Goal: Download file/media

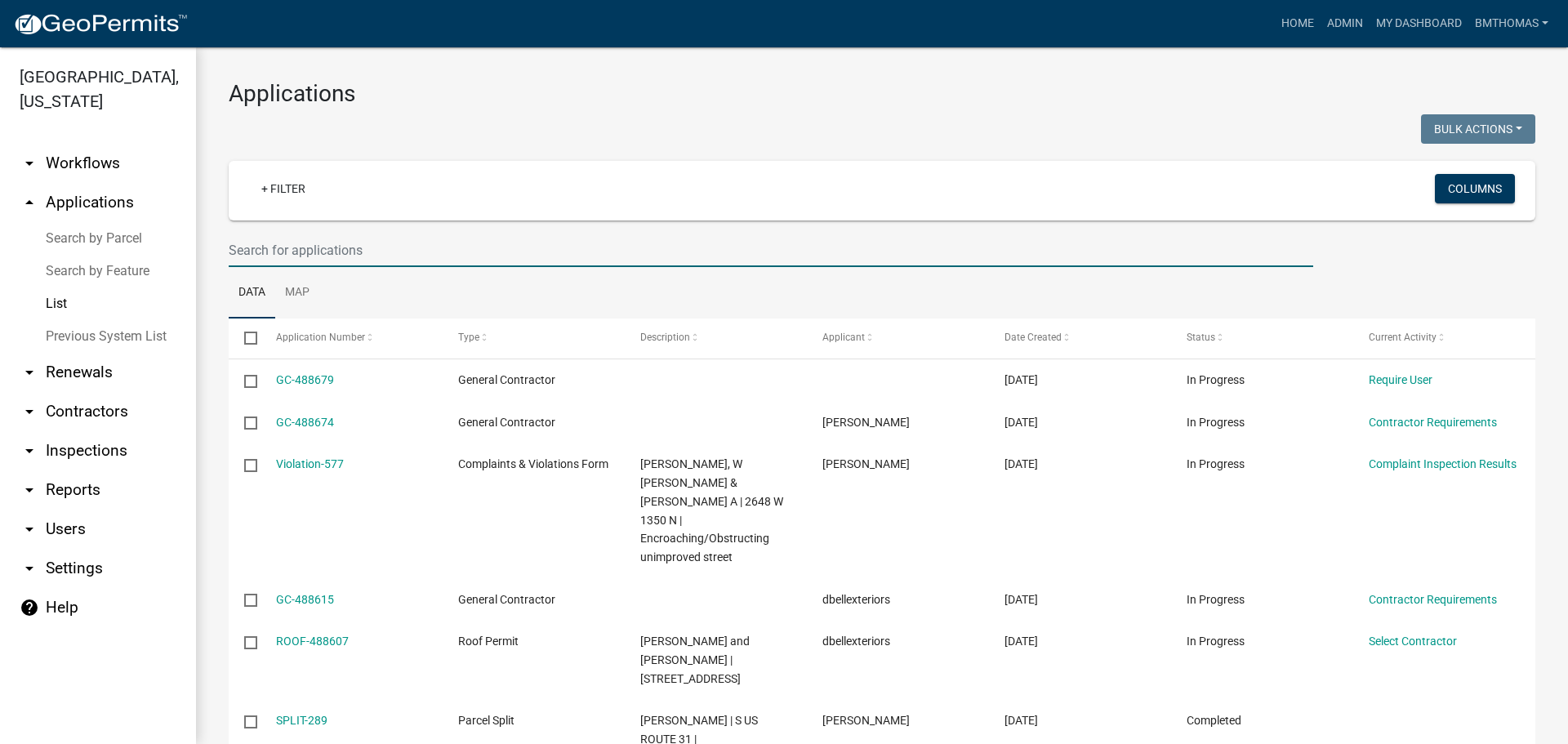
select select "3: 100"
click at [74, 471] on link "arrow_drop_down Reports" at bounding box center [98, 490] width 196 height 39
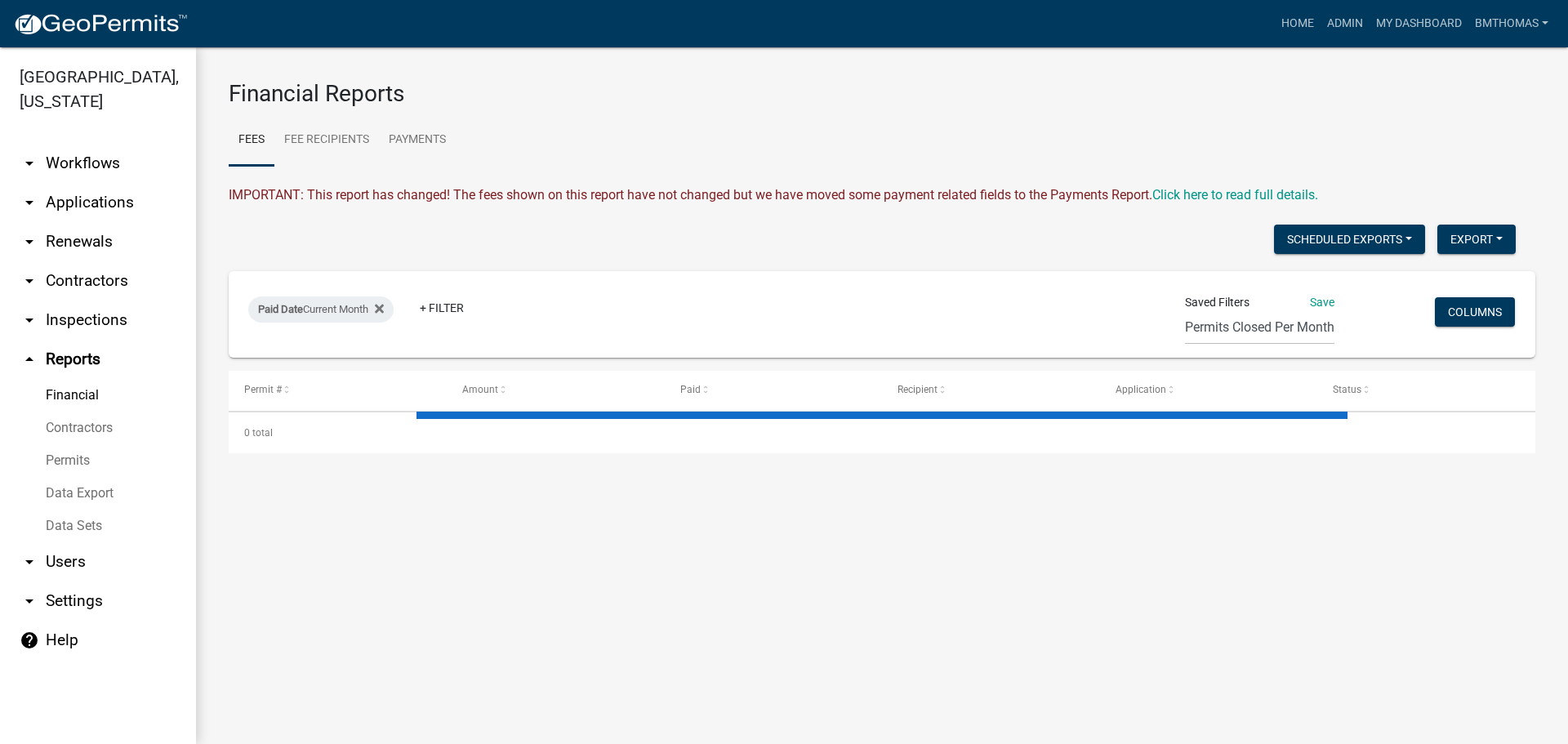
click at [80, 477] on link "Data Export" at bounding box center [98, 493] width 196 height 33
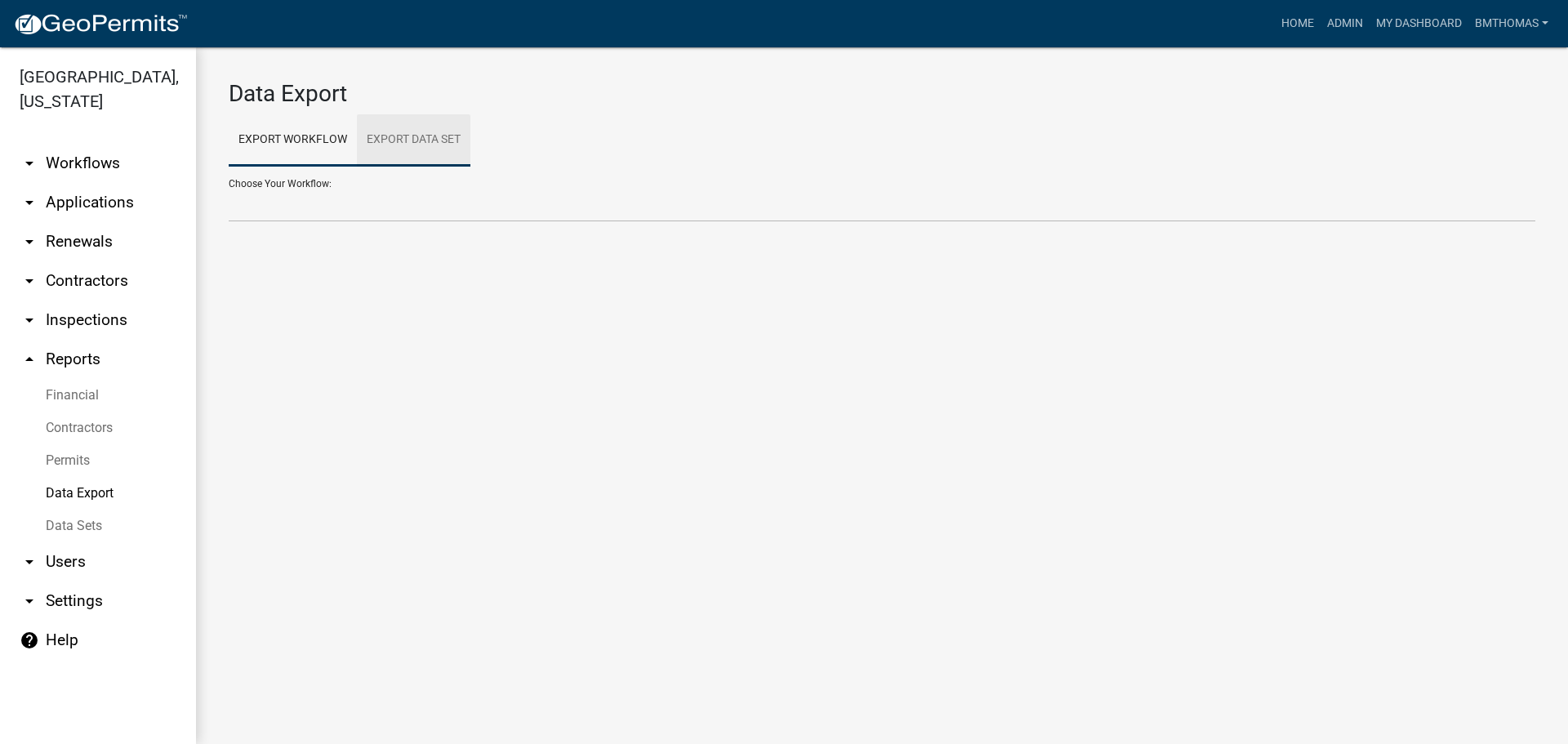
click at [389, 152] on link "Export Data Set" at bounding box center [413, 140] width 114 height 52
click at [331, 197] on select "Active Contractors List Census Bureau Data Certificate of Occupancies/Completio…" at bounding box center [881, 205] width 1306 height 33
click at [228, 189] on select "Active Contractors List Census Bureau Data Certificate of Occupancies/Completio…" at bounding box center [881, 205] width 1306 height 33
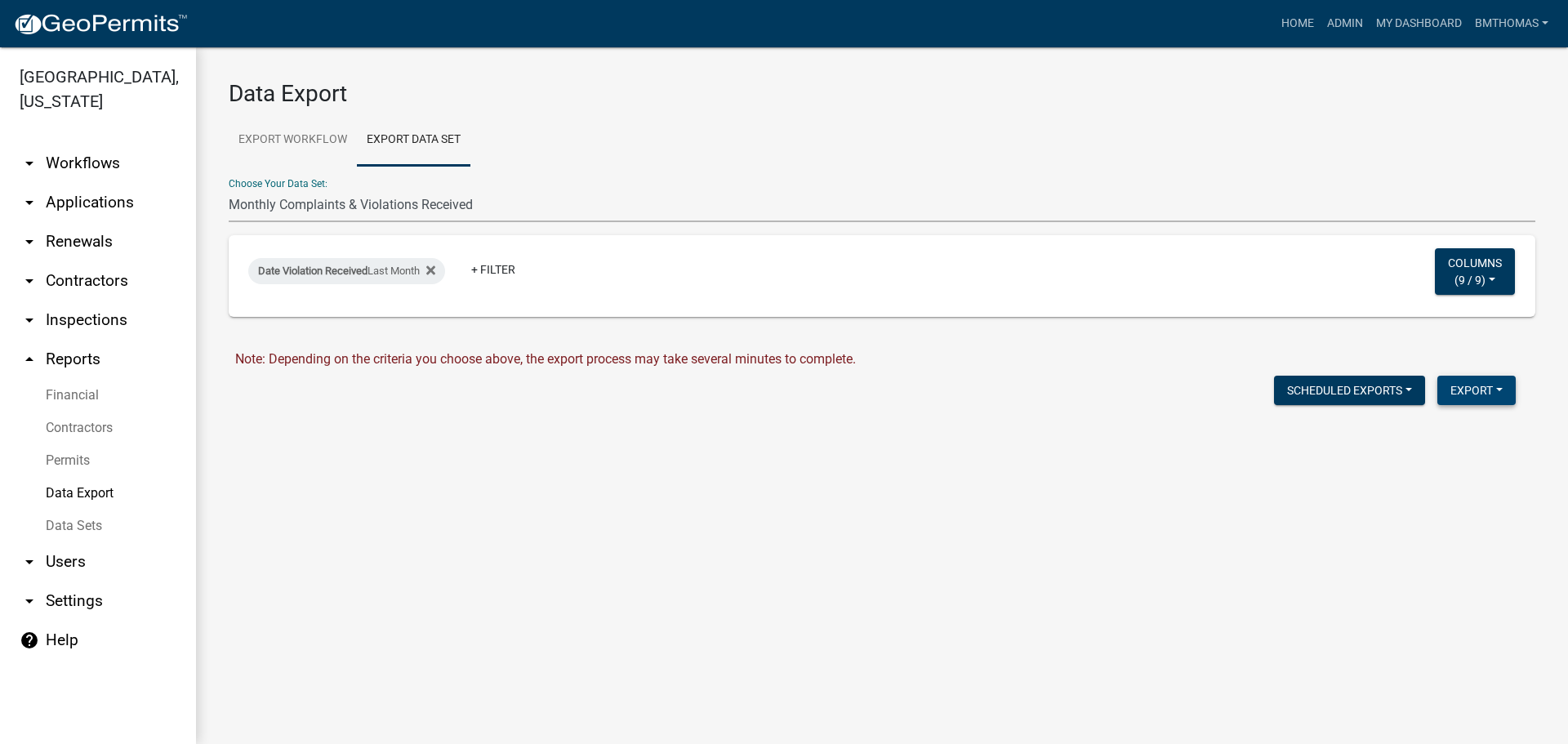
click at [1457, 389] on button "Export" at bounding box center [1475, 390] width 78 height 29
click at [1445, 431] on button "Excel Format (.xlsx)" at bounding box center [1438, 433] width 152 height 39
click at [473, 432] on link "Download Monthly Complaints & Violations Received.xlsx" at bounding box center [401, 425] width 332 height 16
click at [449, 428] on link "Download Monthly Complaints & Violations Received.xlsx" at bounding box center [401, 425] width 332 height 16
click at [299, 148] on link "Export Workflow" at bounding box center [292, 140] width 128 height 52
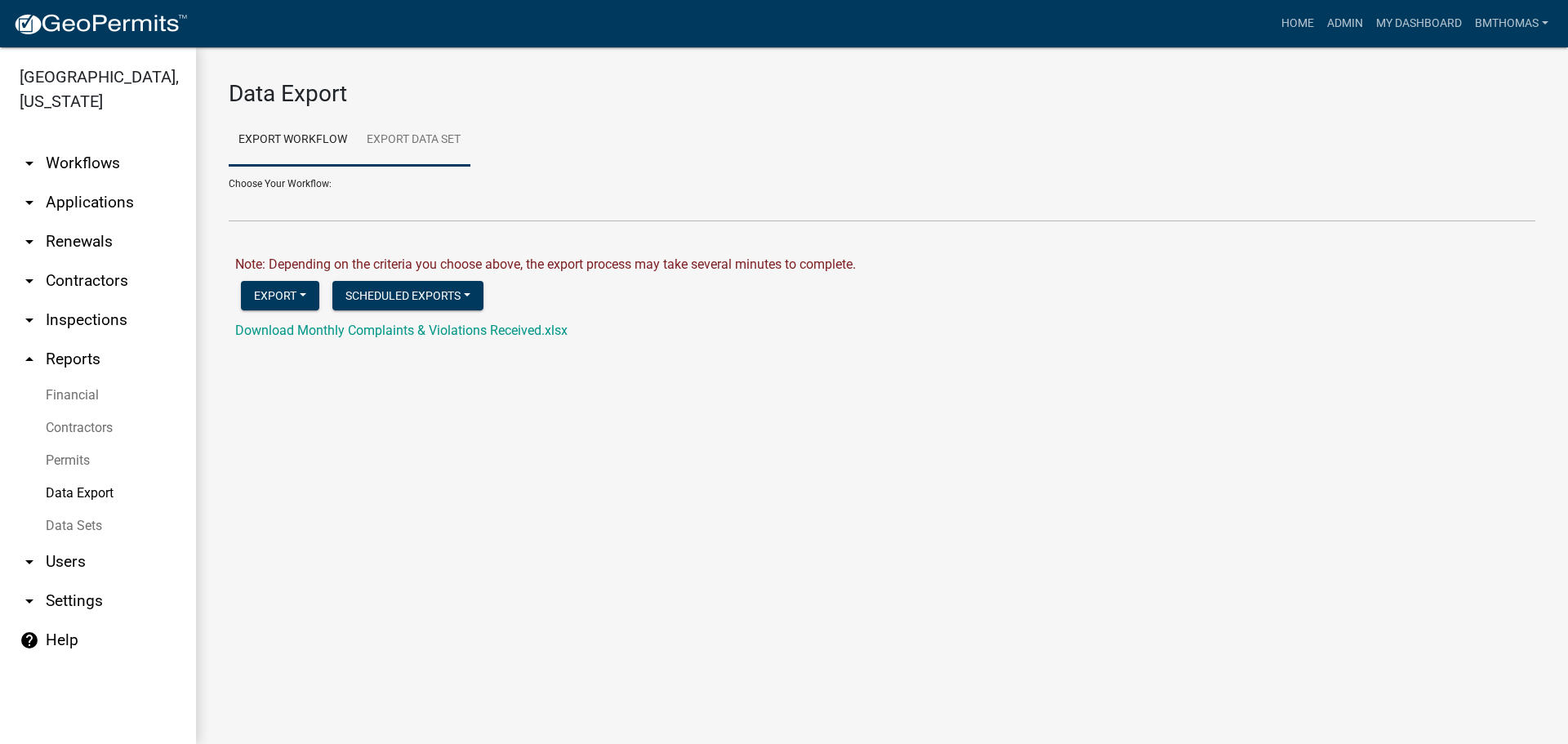
click at [392, 136] on link "Export Data Set" at bounding box center [413, 140] width 114 height 52
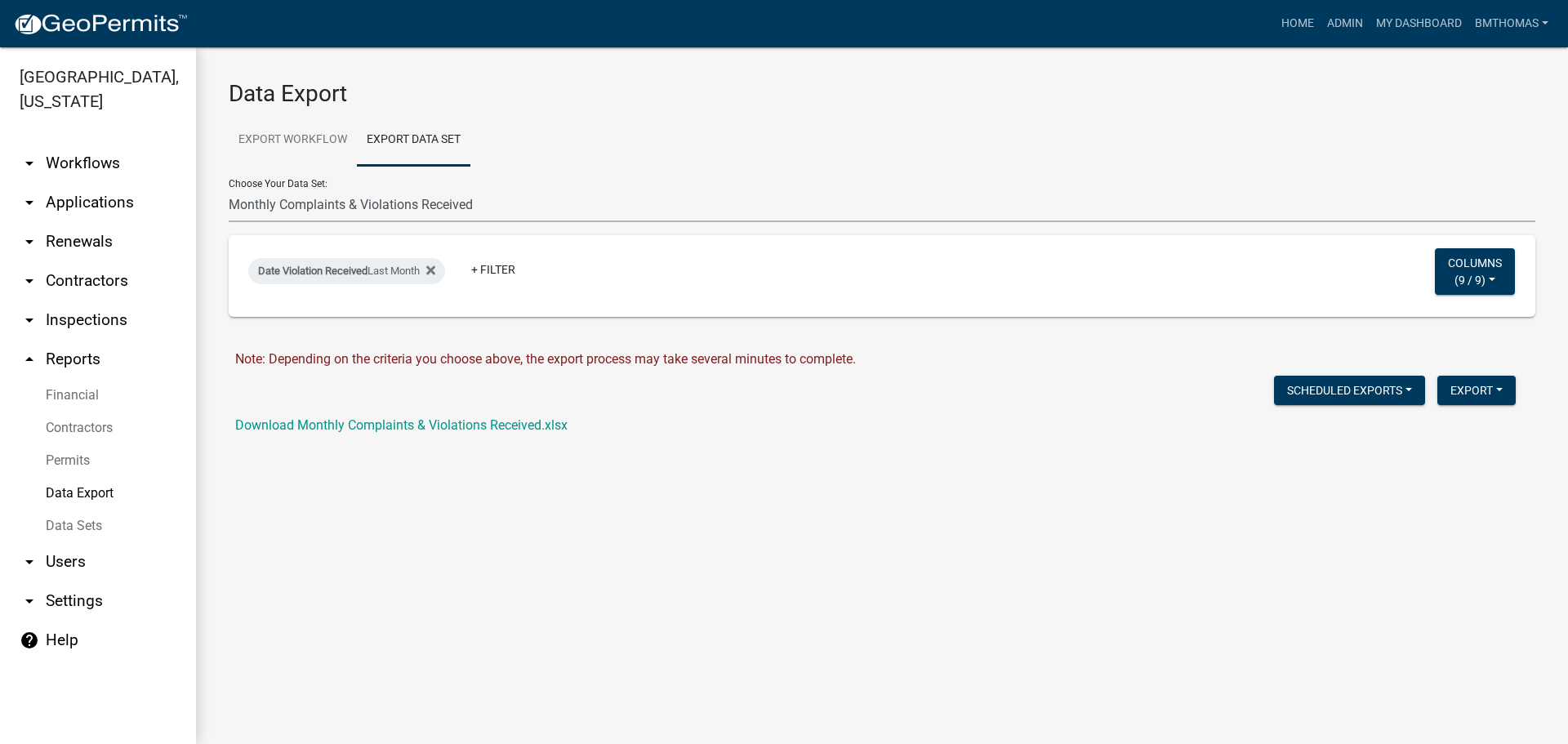
click at [467, 212] on select "Active Contractors List Census Bureau Data Certificate of Occupancies/Completio…" at bounding box center [881, 205] width 1306 height 33
select select "8: dfb80339-e945-4358-bad7-c6e923dfdf93"
click at [228, 189] on select "Active Contractors List Census Bureau Data Certificate of Occupancies/Completio…" at bounding box center [881, 205] width 1306 height 33
click at [1472, 391] on button "Export" at bounding box center [1475, 390] width 78 height 29
click at [1057, 535] on main "Data Export Export Workflow Export Data Set Choose Your Workflow: Administrativ…" at bounding box center [881, 396] width 1371 height 696
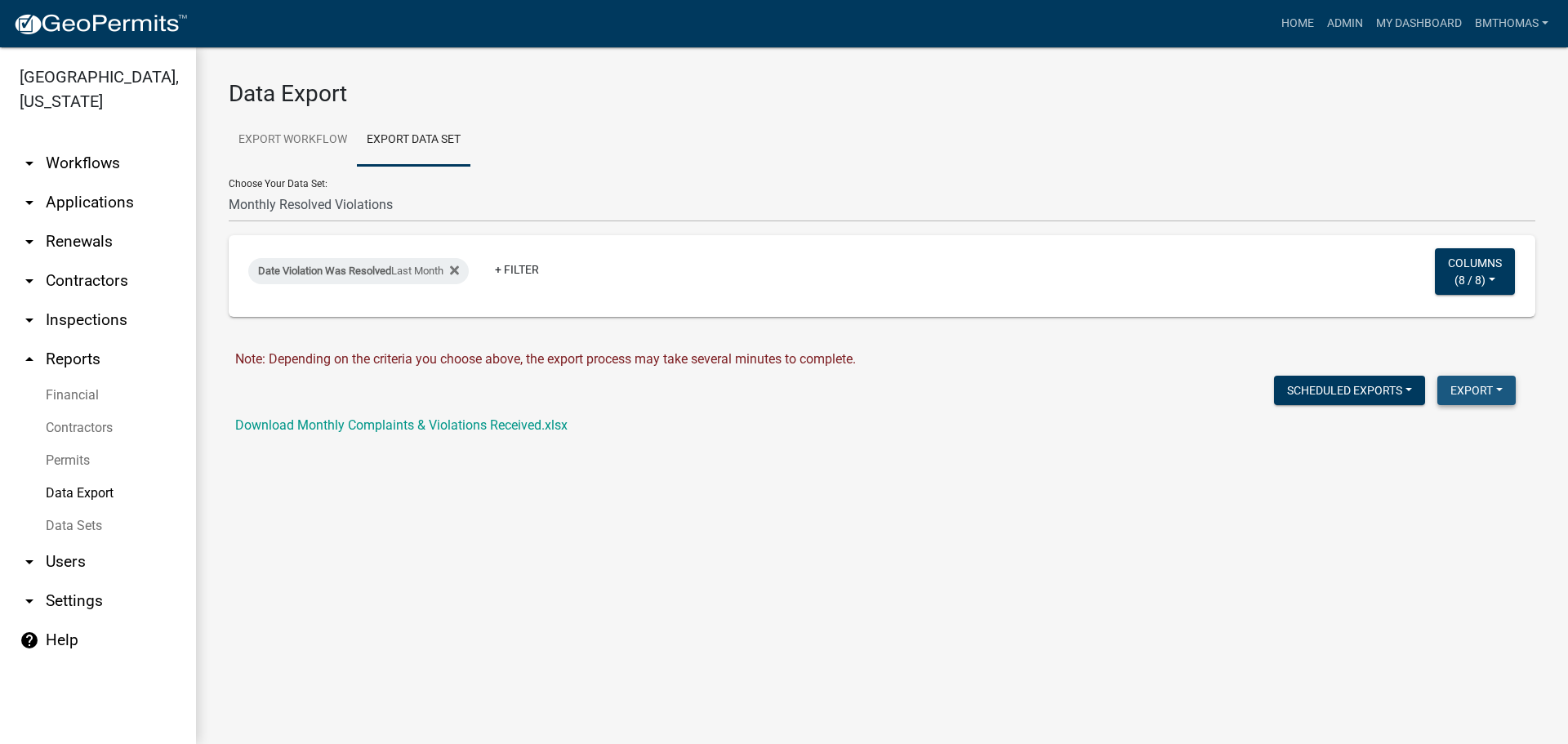
click at [1459, 383] on button "Export" at bounding box center [1475, 390] width 78 height 29
click at [1444, 428] on button "Excel Format (.xlsx)" at bounding box center [1438, 433] width 152 height 39
click at [323, 428] on link "Download Monthly Resolved Violations.xlsx" at bounding box center [361, 425] width 252 height 16
